Goal: Ask a question

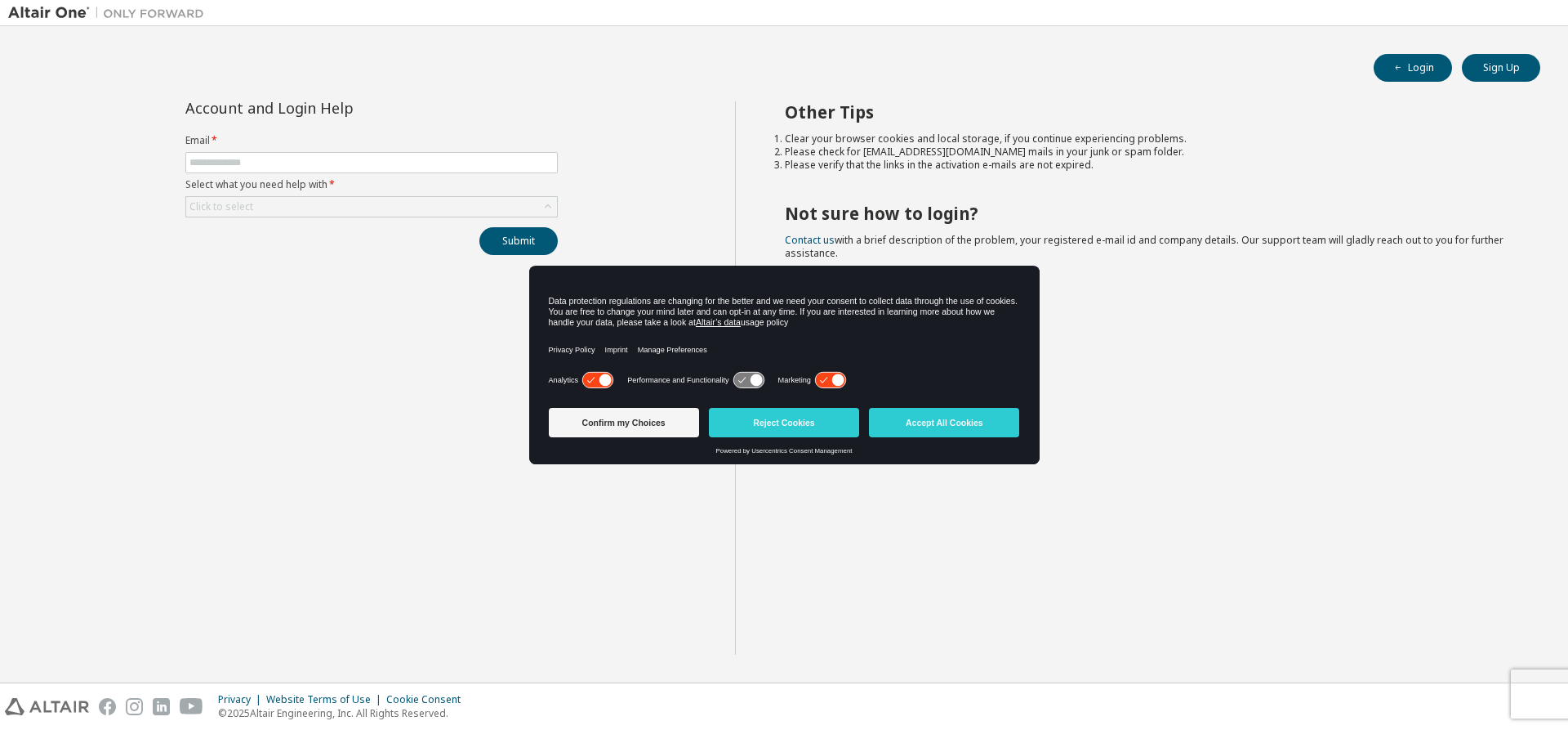
click at [239, 178] on label "Select what you need help with *" at bounding box center [371, 184] width 372 height 13
click at [231, 160] on input "text" at bounding box center [371, 162] width 364 height 13
type input "**********"
click at [225, 201] on div "Click to select" at bounding box center [222, 207] width 64 height 13
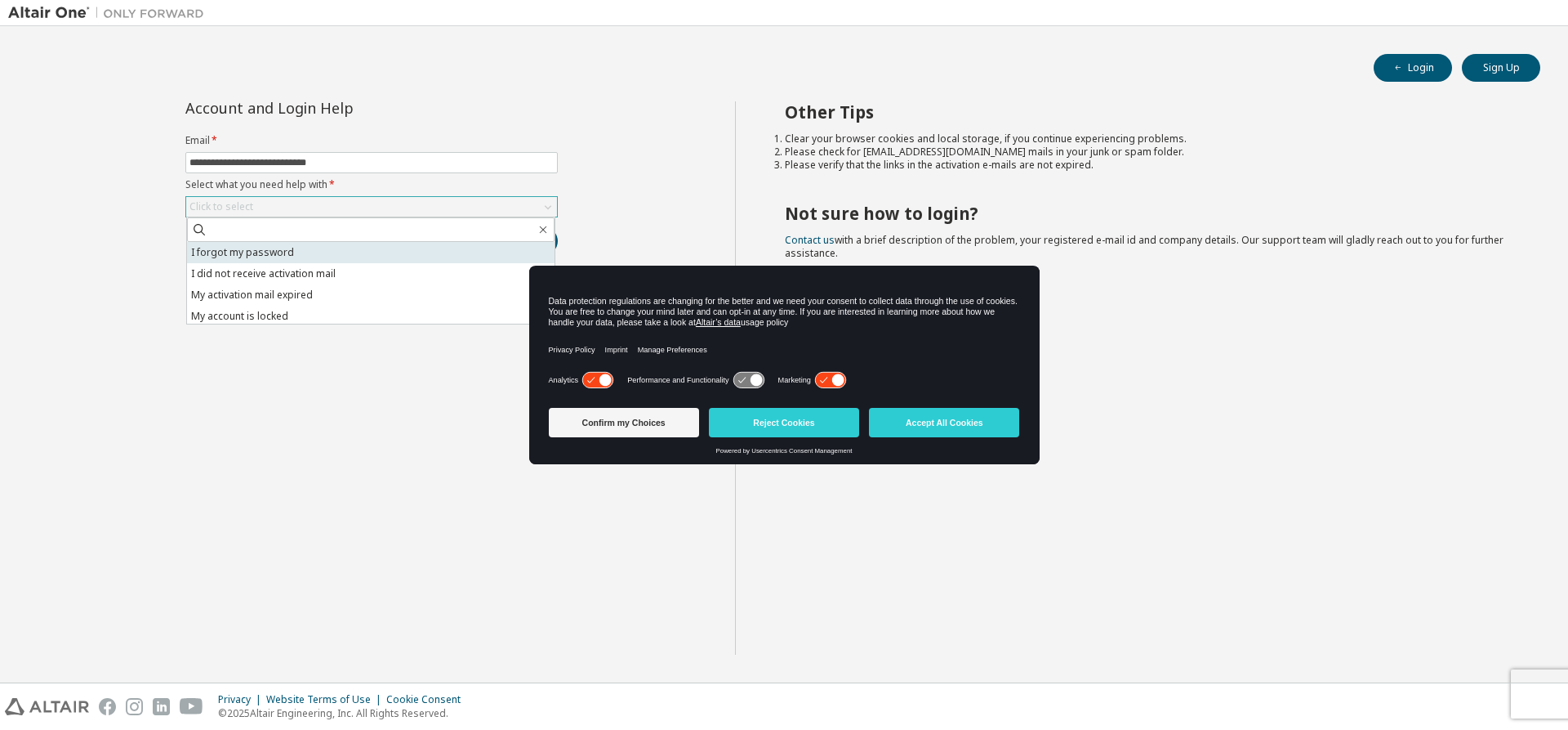
click at [255, 258] on li "I forgot my password" at bounding box center [370, 252] width 367 height 21
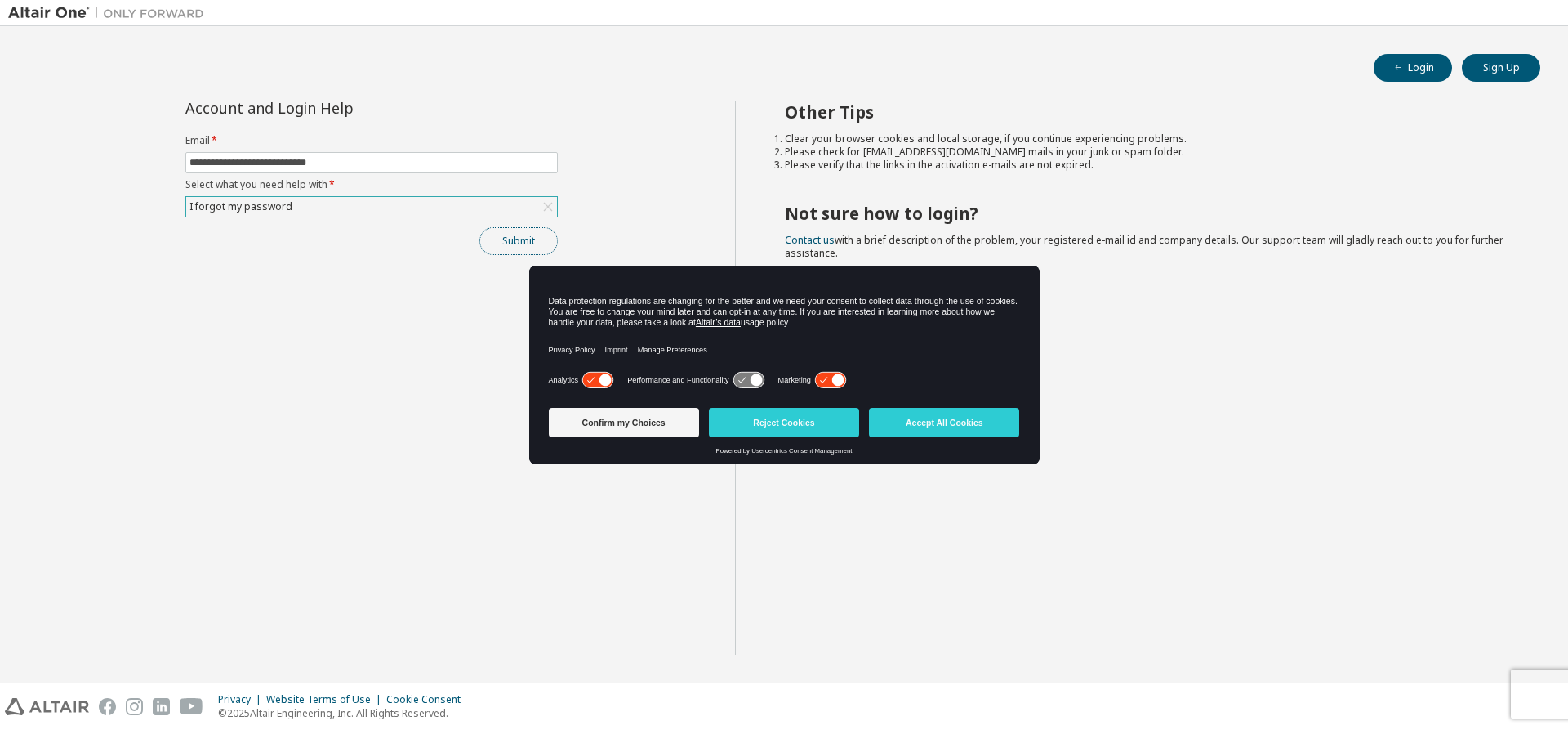
click at [527, 240] on button "Submit" at bounding box center [518, 242] width 79 height 28
click at [936, 418] on button "Accept All Cookies" at bounding box center [944, 421] width 151 height 29
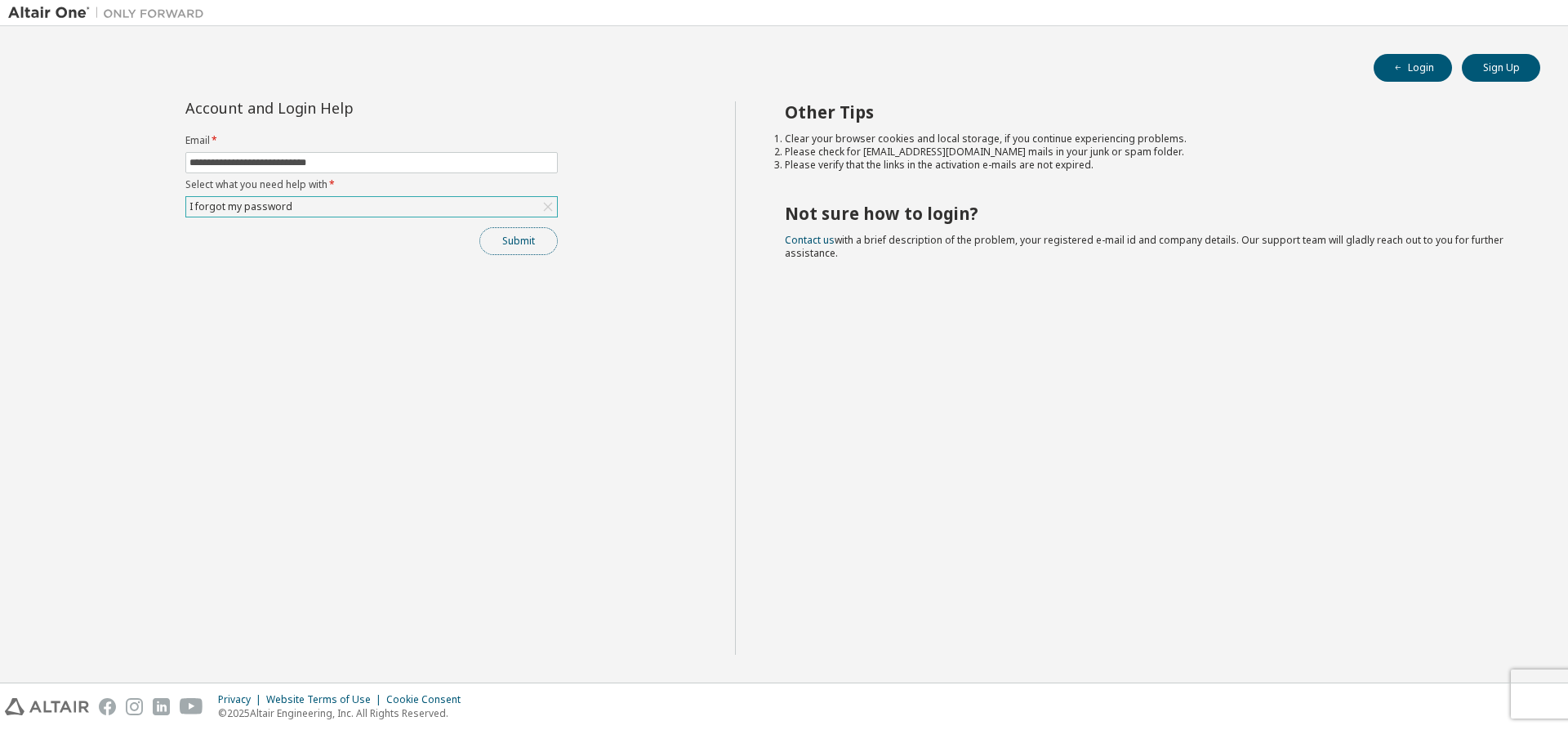
click at [506, 239] on button "Submit" at bounding box center [518, 242] width 79 height 28
